Goal: Information Seeking & Learning: Compare options

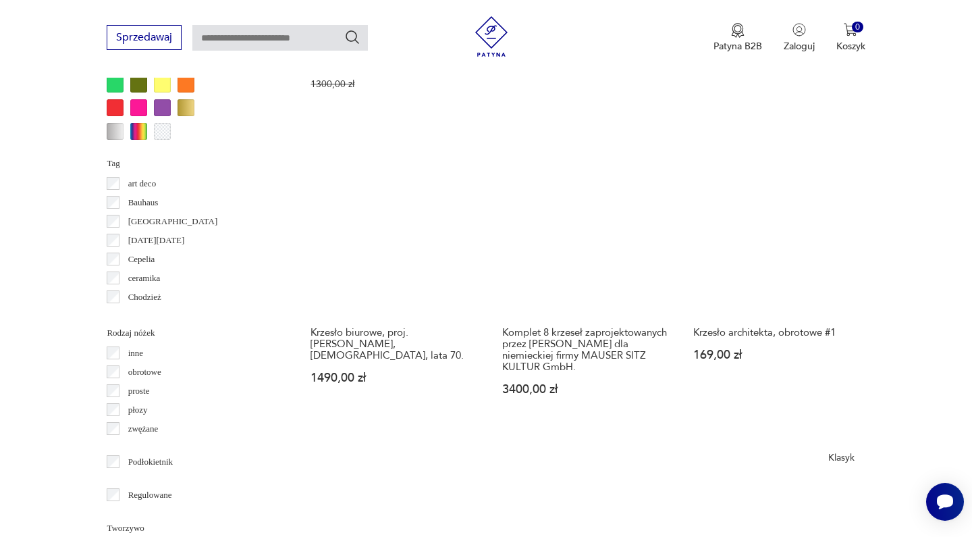
scroll to position [1382, 0]
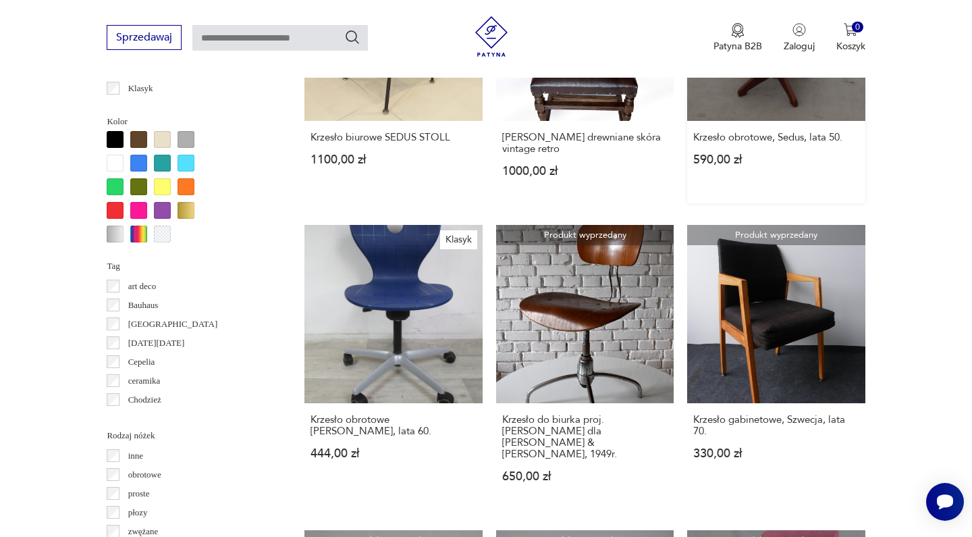
scroll to position [1294, 0]
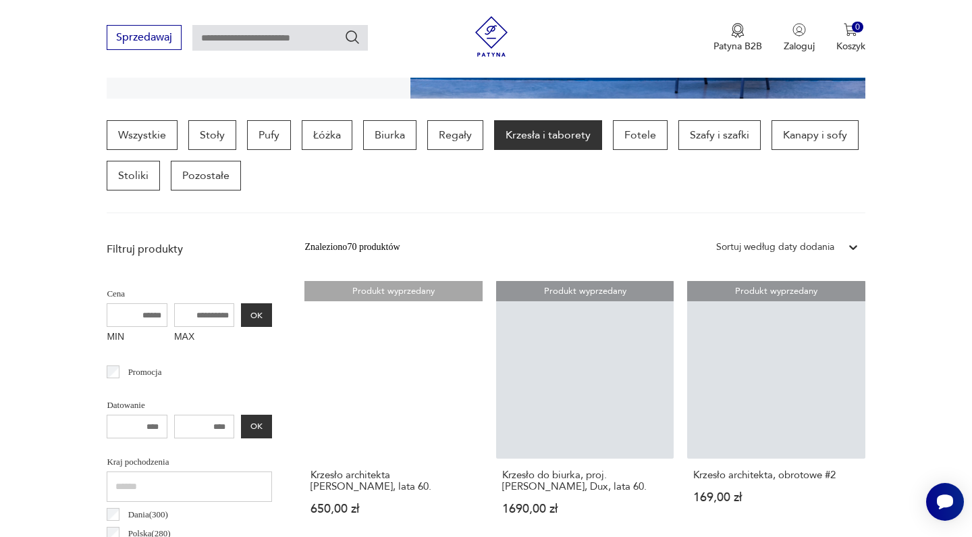
scroll to position [310, 0]
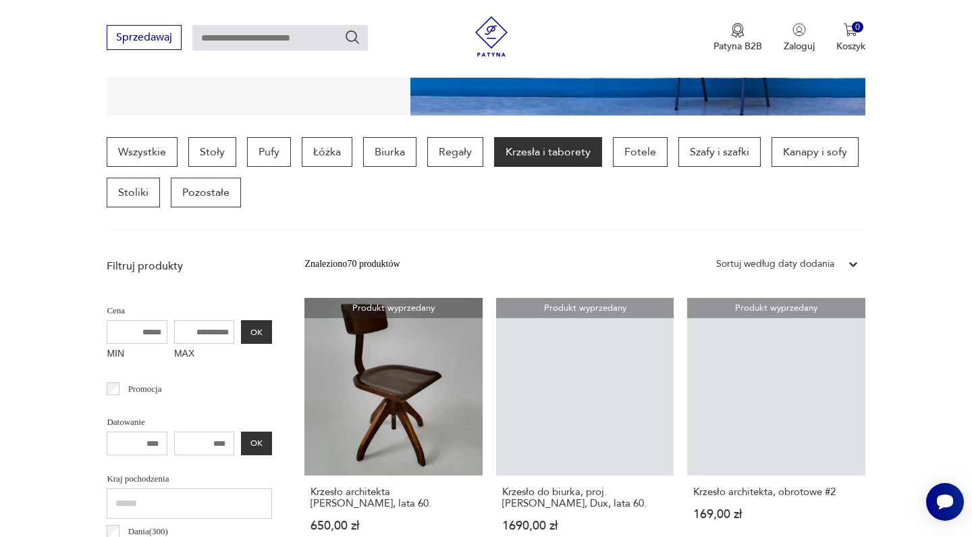
click at [390, 162] on p "Biurka" at bounding box center [389, 152] width 53 height 30
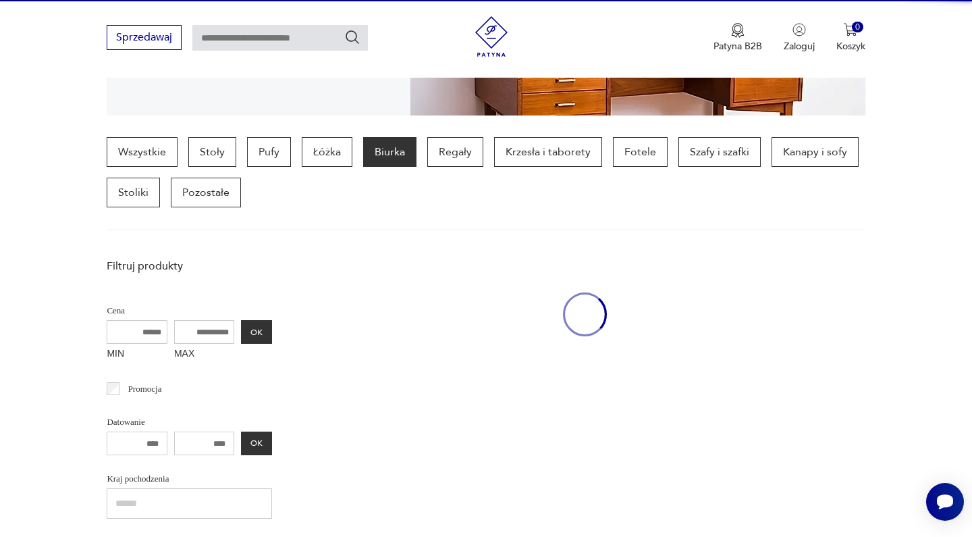
scroll to position [359, 0]
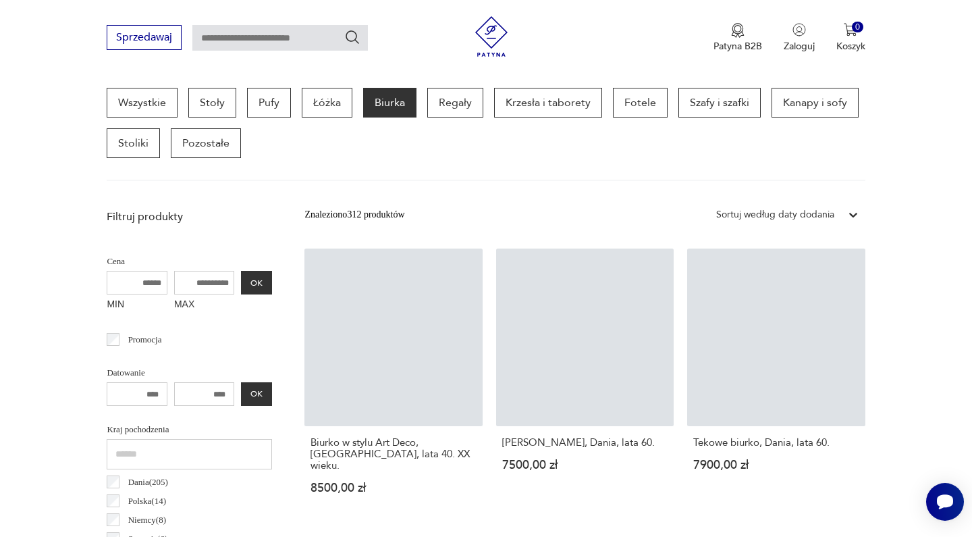
click at [856, 215] on icon at bounding box center [853, 215] width 8 height 5
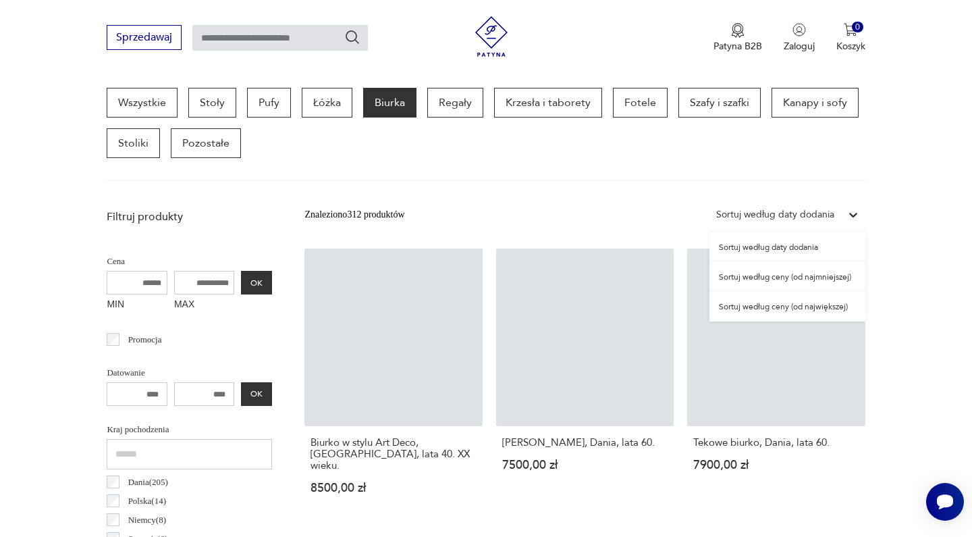
click at [805, 277] on div "Sortuj według ceny (od najmniejszej)" at bounding box center [788, 277] width 156 height 30
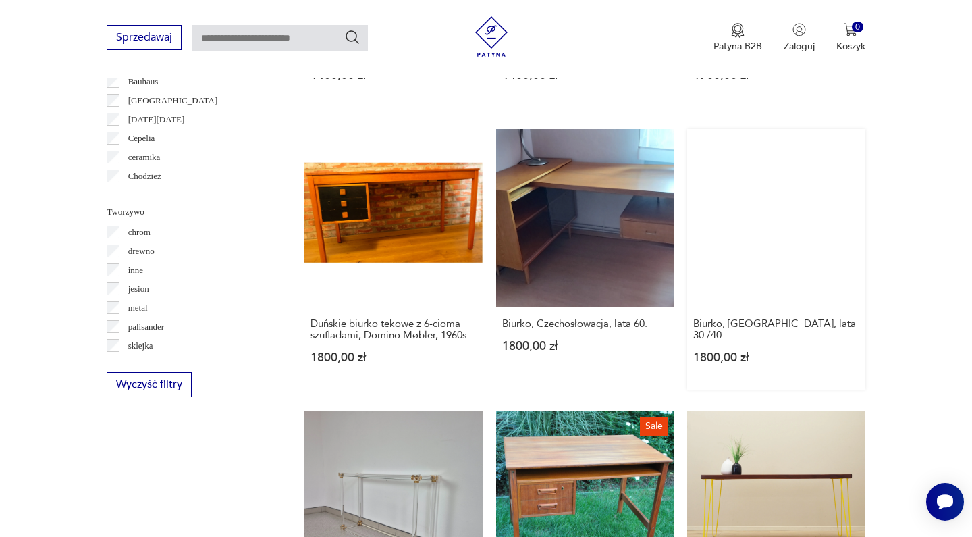
scroll to position [1332, 0]
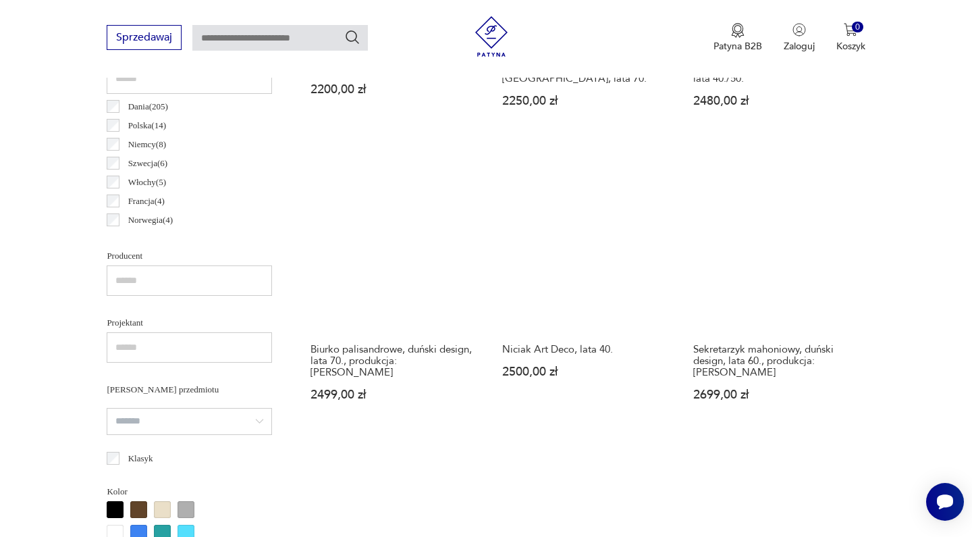
scroll to position [733, 0]
